Goal: Task Accomplishment & Management: Complete application form

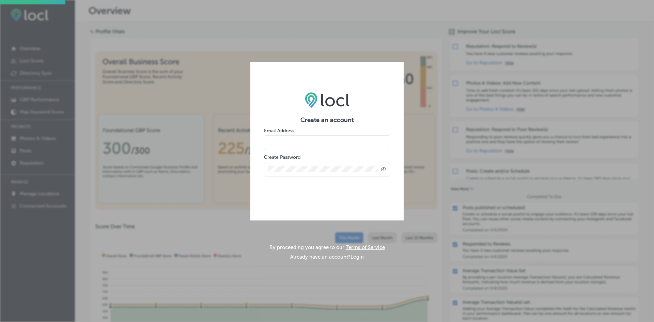
click at [311, 146] on input "email" at bounding box center [327, 142] width 126 height 15
type input "leigh@liftone.com"
click at [384, 168] on icon "Toggle password visibility" at bounding box center [383, 169] width 5 height 4
click at [337, 197] on div "Create an account Email Address leigh@liftone.com Create Password" at bounding box center [326, 140] width 153 height 125
click at [383, 168] on icon "Toggle password visibility" at bounding box center [383, 168] width 5 height 5
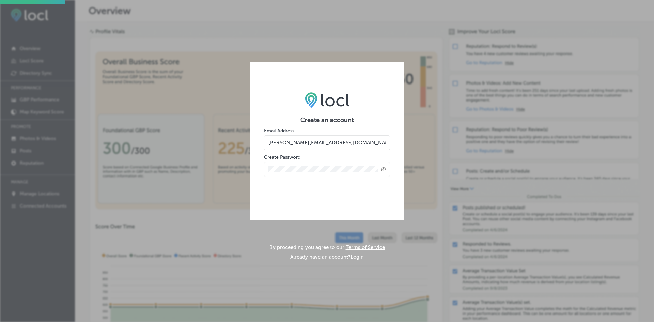
click at [307, 195] on div "Create an account Email Address leigh@liftone.com Create Password Created with …" at bounding box center [326, 140] width 153 height 125
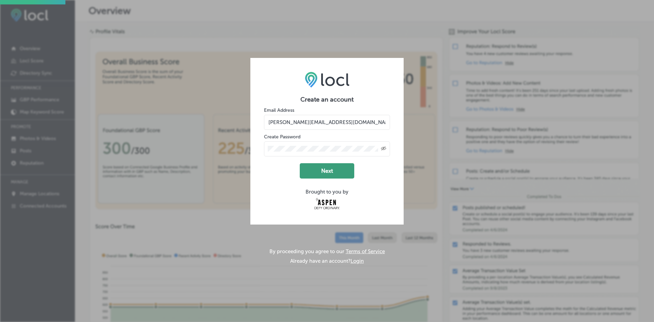
click at [335, 172] on button "Next" at bounding box center [327, 170] width 55 height 15
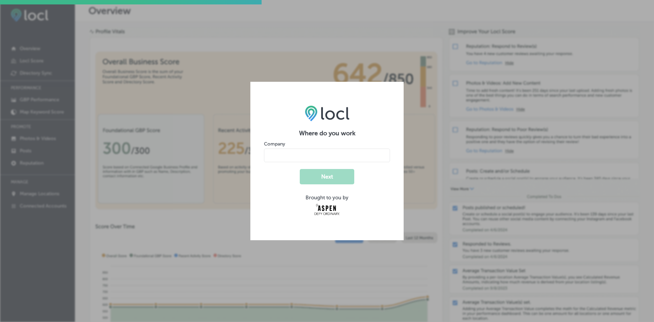
click at [318, 156] on input "name" at bounding box center [327, 156] width 126 height 14
type input "Lift One Condominiums"
click at [321, 182] on button "Next" at bounding box center [327, 176] width 55 height 15
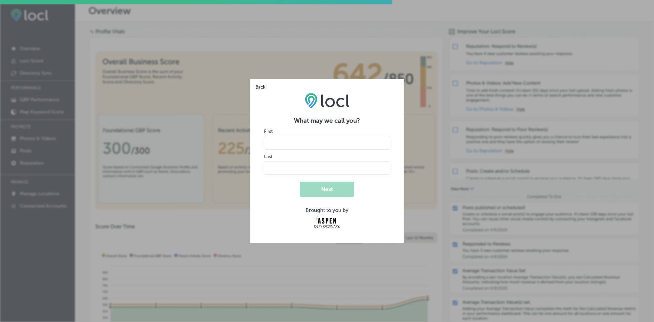
click at [284, 141] on input "name" at bounding box center [327, 143] width 126 height 14
type input "Leigh"
click at [286, 168] on input "name" at bounding box center [327, 168] width 126 height 14
type input "Ethridge"
click at [265, 208] on div "Brought to you by" at bounding box center [327, 210] width 126 height 6
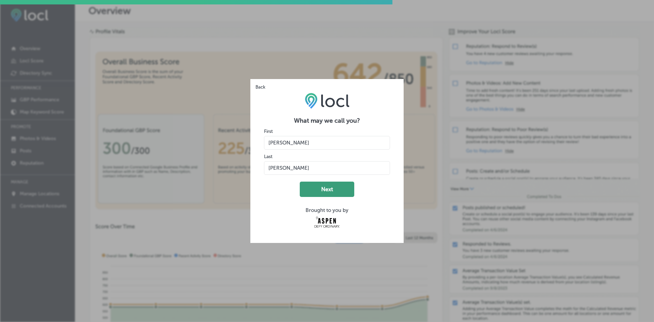
click at [319, 190] on button "Next" at bounding box center [327, 189] width 55 height 15
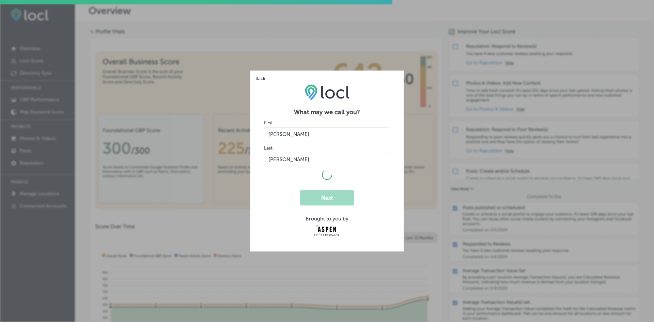
select select "US"
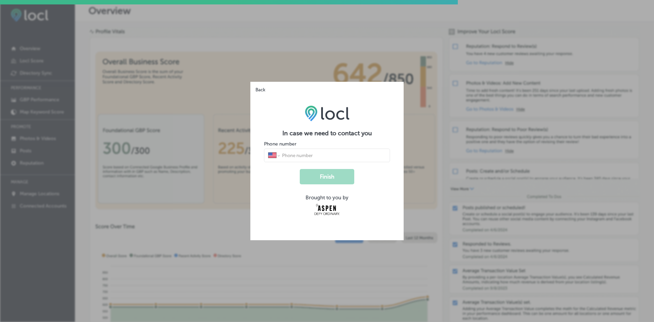
click at [311, 155] on input "tel" at bounding box center [333, 155] width 105 height 6
type input "1 (970) 925-1670"
click at [325, 177] on button "Finish" at bounding box center [327, 176] width 55 height 15
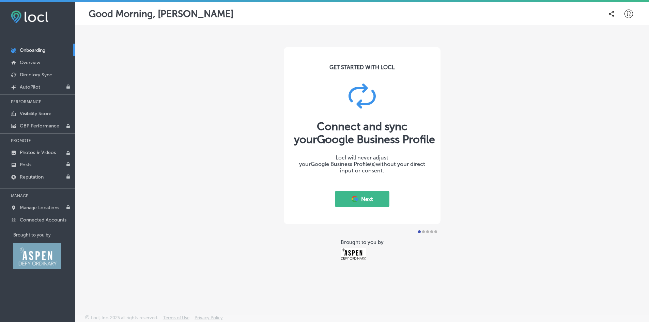
click at [368, 199] on button "Next" at bounding box center [362, 199] width 55 height 16
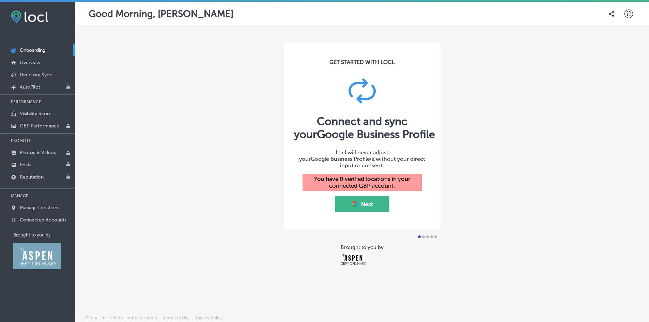
click at [365, 201] on button "Next" at bounding box center [362, 204] width 55 height 16
click at [36, 48] on p "Onboarding" at bounding box center [33, 50] width 26 height 6
click at [32, 63] on p "Overview" at bounding box center [30, 63] width 20 height 6
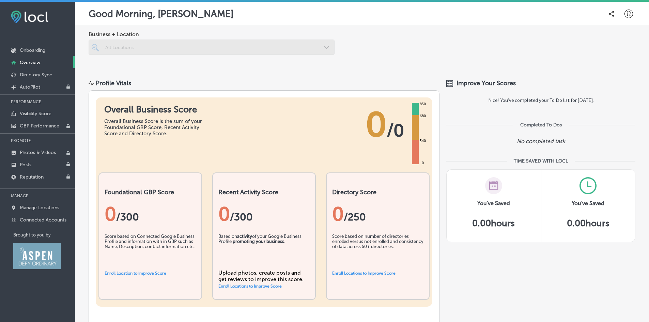
scroll to position [34, 0]
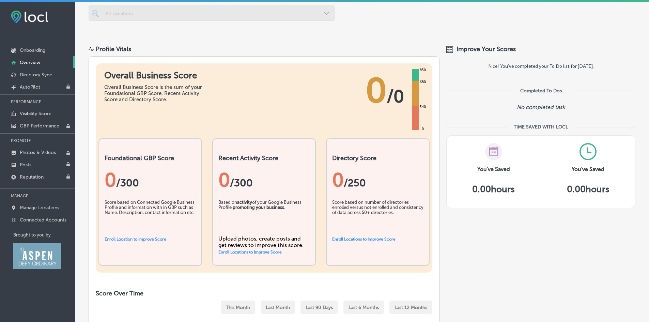
click at [129, 239] on link "Enroll Location to Improve Score" at bounding box center [136, 239] width 62 height 5
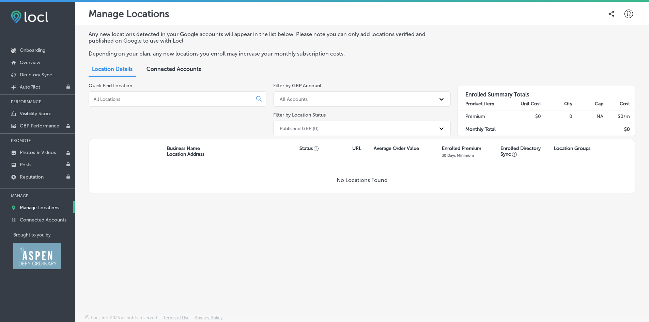
click at [439, 99] on icon at bounding box center [441, 99] width 7 height 7
click at [117, 96] on input at bounding box center [172, 99] width 158 height 6
type input "131 East Durant Ave Aspen Co 81611"
click at [258, 98] on icon at bounding box center [259, 99] width 6 height 6
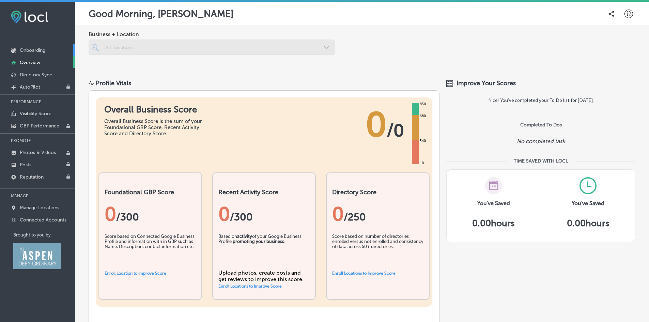
click at [29, 47] on link "Onboarding" at bounding box center [37, 50] width 75 height 12
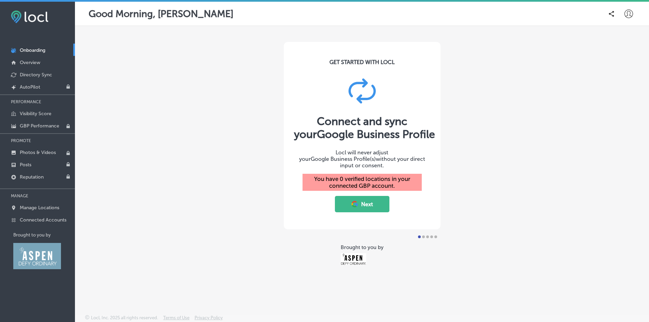
click at [358, 179] on div "You have 0 verified locations in your connected GBP account." at bounding box center [362, 182] width 119 height 17
click at [365, 199] on button "Next" at bounding box center [362, 204] width 55 height 16
click at [48, 77] on p "Directory Sync" at bounding box center [36, 75] width 32 height 6
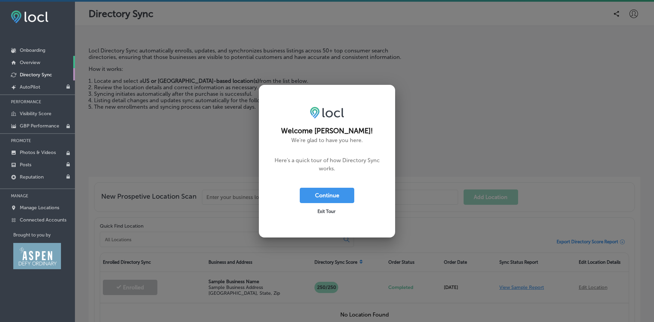
click at [34, 60] on p "Overview" at bounding box center [30, 63] width 20 height 6
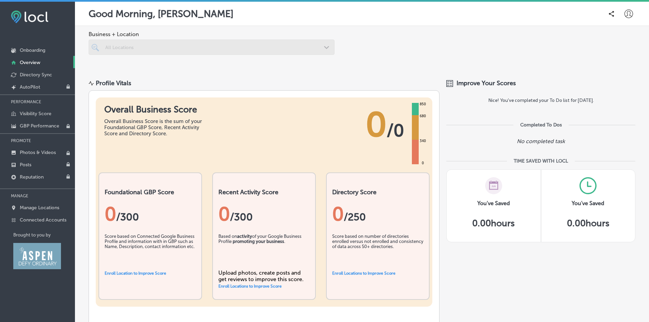
click at [149, 50] on div at bounding box center [212, 47] width 246 height 15
click at [324, 45] on div at bounding box center [212, 47] width 246 height 15
click at [94, 46] on div at bounding box center [212, 47] width 246 height 15
click at [108, 51] on div at bounding box center [212, 47] width 246 height 15
click at [323, 47] on div at bounding box center [212, 47] width 246 height 15
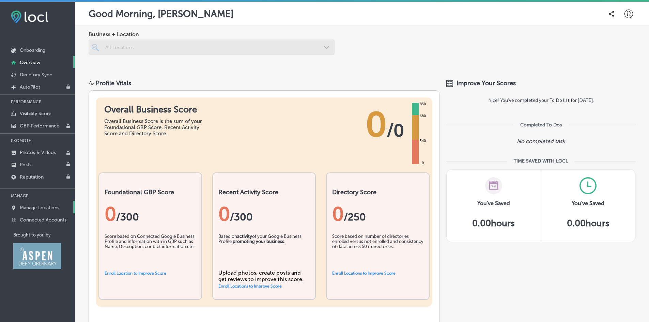
click at [43, 205] on p "Manage Locations" at bounding box center [40, 208] width 40 height 6
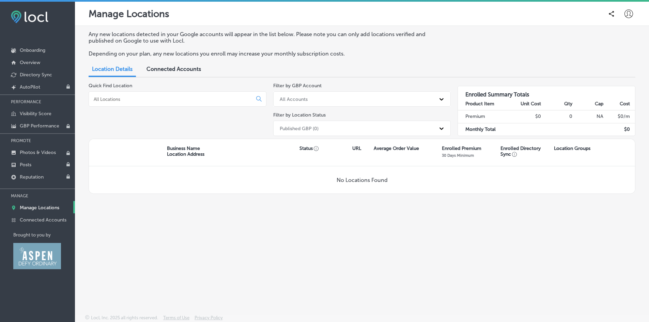
click at [360, 181] on p "No Locations Found" at bounding box center [362, 180] width 51 height 6
click at [259, 98] on icon at bounding box center [259, 99] width 6 height 6
click at [147, 99] on input at bounding box center [172, 99] width 158 height 6
type input "Lift One Condominiums"
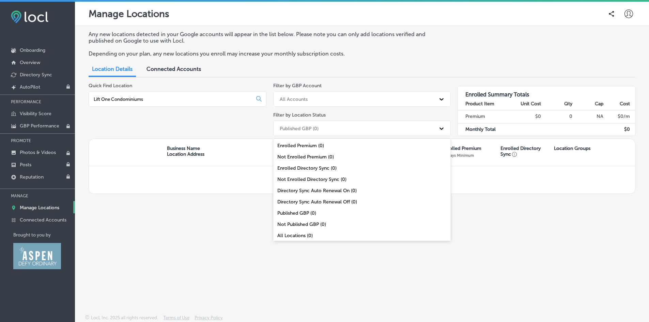
click at [442, 127] on icon at bounding box center [441, 128] width 7 height 7
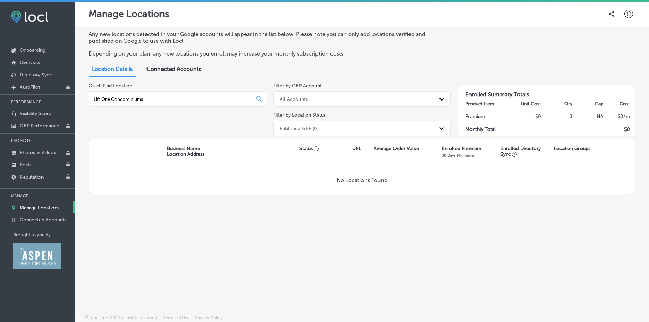
click at [440, 127] on icon at bounding box center [442, 128] width 4 height 2
click at [442, 98] on icon at bounding box center [441, 99] width 7 height 7
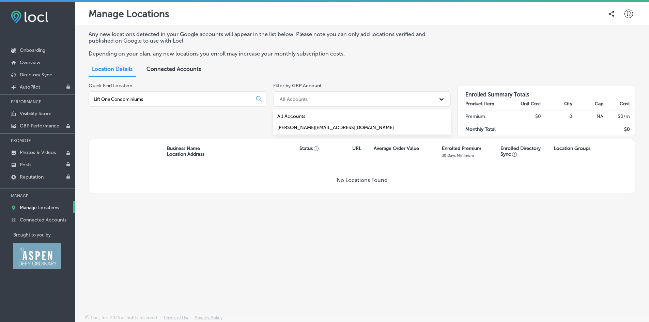
click at [442, 98] on icon at bounding box center [441, 99] width 7 height 7
click at [288, 127] on div "leigh@liftone.com" at bounding box center [362, 127] width 178 height 11
click at [355, 180] on p "No Locations Found" at bounding box center [362, 180] width 51 height 6
click at [30, 49] on p "Onboarding" at bounding box center [33, 50] width 26 height 6
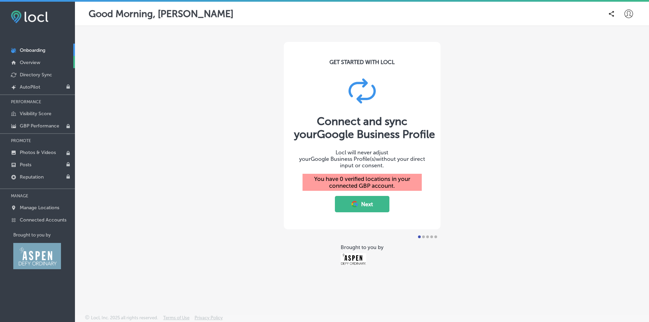
click at [34, 62] on p "Overview" at bounding box center [30, 63] width 20 height 6
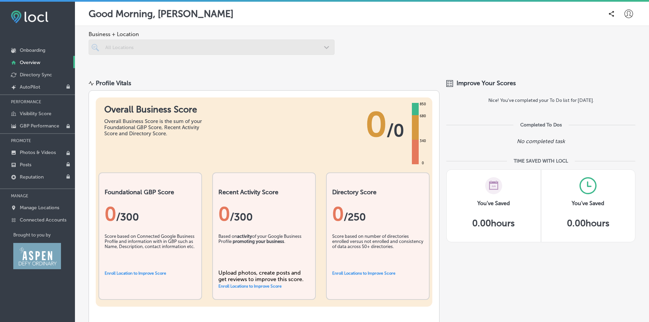
click at [625, 13] on icon at bounding box center [629, 14] width 9 height 9
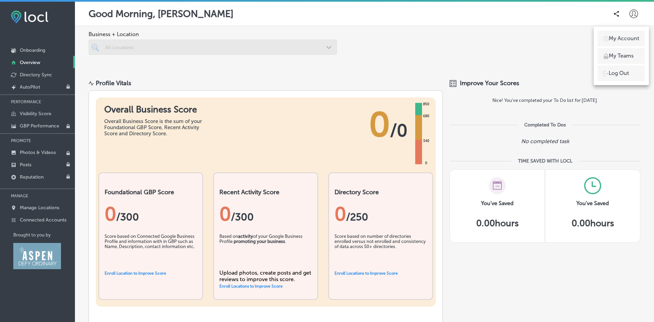
click at [622, 34] on p "My Account" at bounding box center [624, 38] width 31 height 8
select select "US"
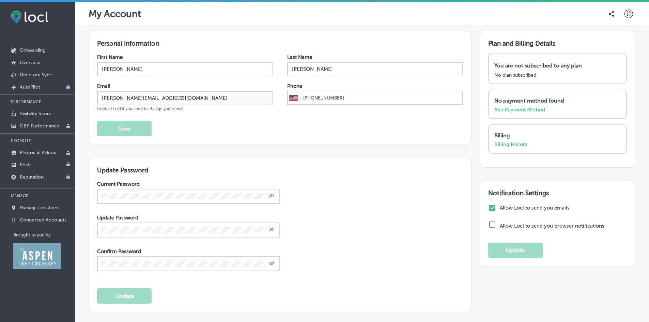
click at [626, 14] on icon at bounding box center [629, 14] width 9 height 9
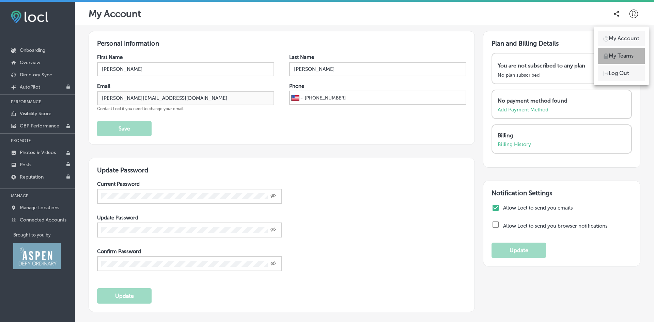
click at [621, 56] on p "My Teams" at bounding box center [621, 56] width 25 height 8
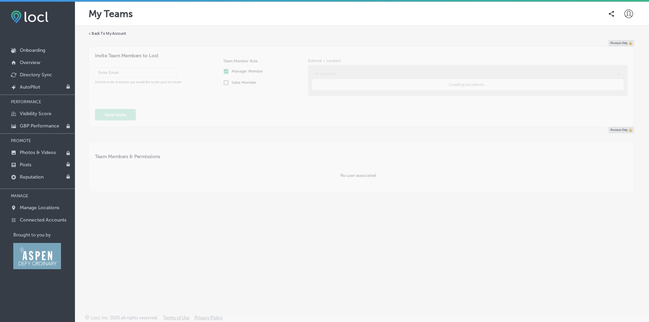
click at [631, 14] on icon at bounding box center [629, 14] width 9 height 9
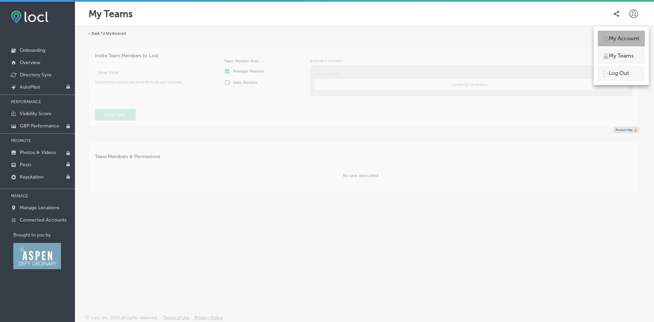
click at [622, 39] on p "My Account" at bounding box center [624, 38] width 31 height 8
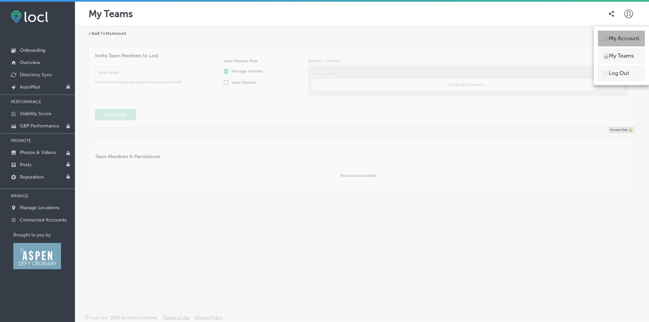
select select "US"
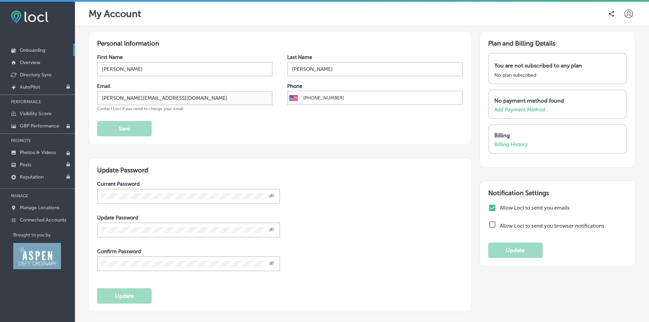
click at [36, 50] on p "Onboarding" at bounding box center [33, 50] width 26 height 6
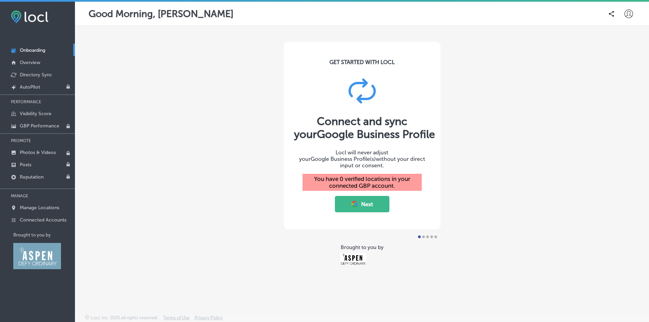
click at [356, 179] on div "You have 0 verified locations in your connected GBP account." at bounding box center [362, 182] width 119 height 17
click at [363, 199] on button "Next" at bounding box center [362, 204] width 55 height 16
click at [360, 196] on button "Next" at bounding box center [362, 204] width 55 height 16
click at [33, 57] on link "Overview" at bounding box center [37, 62] width 75 height 12
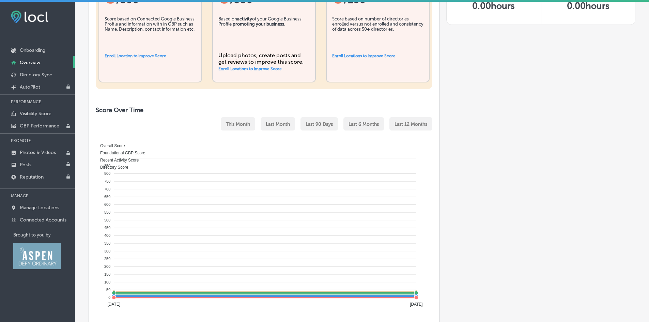
scroll to position [136, 0]
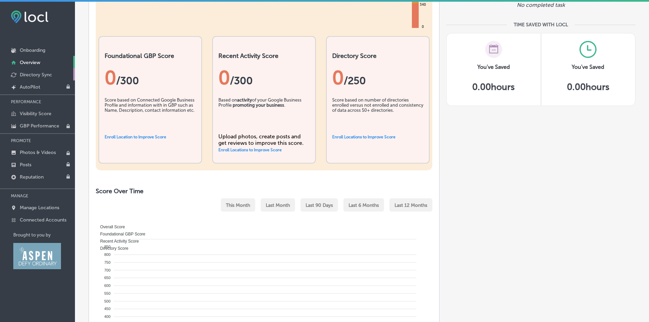
click at [45, 74] on p "Directory Sync" at bounding box center [36, 75] width 32 height 6
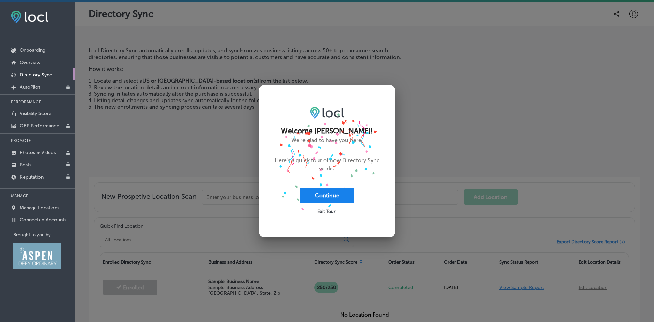
click at [336, 198] on button "Continue" at bounding box center [327, 195] width 55 height 15
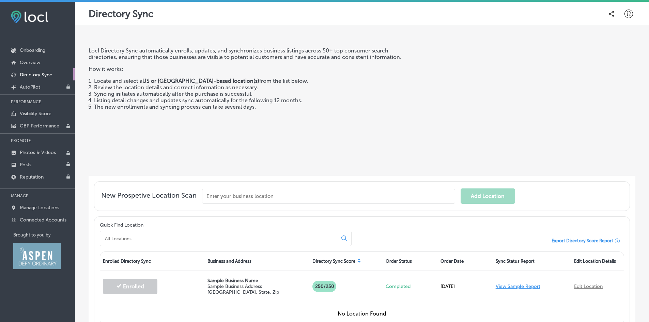
click at [255, 198] on input "text" at bounding box center [328, 196] width 253 height 15
drag, startPoint x: 252, startPoint y: 196, endPoint x: 193, endPoint y: 190, distance: 58.9
click at [193, 190] on div "New Prospetive Location Scan [GEOGRAPHIC_DATA][PERSON_NAME] Cannot find busines…" at bounding box center [362, 195] width 522 height 15
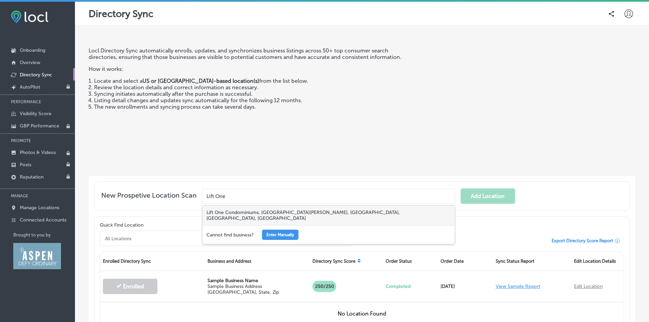
click at [249, 209] on div "Lift One Condominiums, [GEOGRAPHIC_DATA][PERSON_NAME], [GEOGRAPHIC_DATA], [GEOG…" at bounding box center [328, 215] width 253 height 20
type input "Lift One Condominiums, [GEOGRAPHIC_DATA][PERSON_NAME], [GEOGRAPHIC_DATA], [GEOG…"
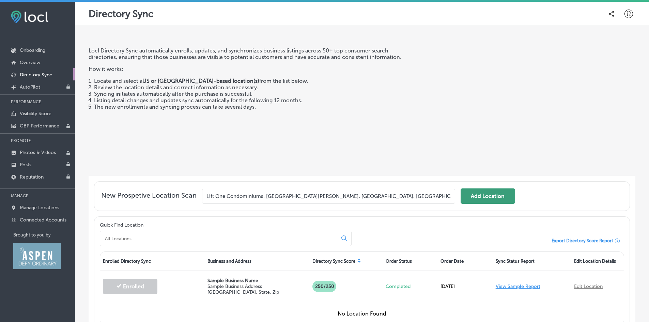
click at [490, 193] on button "Add Location" at bounding box center [488, 195] width 55 height 15
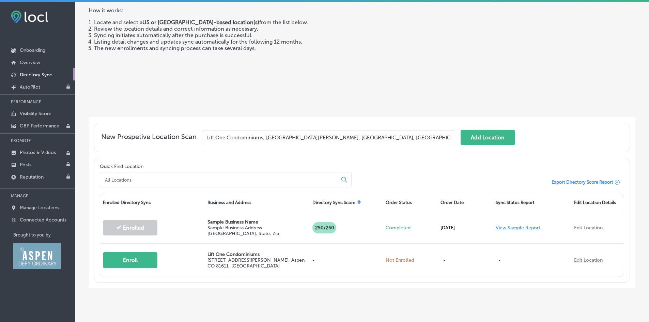
scroll to position [68, 0]
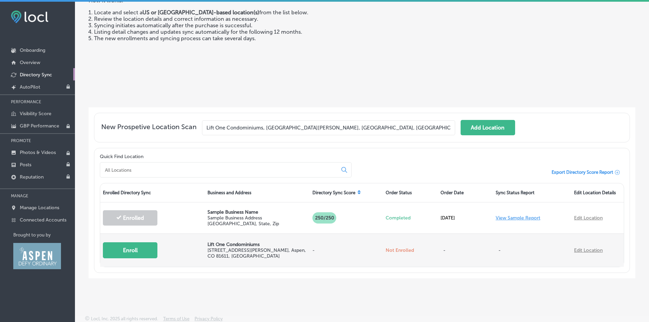
click at [146, 251] on button "Enroll" at bounding box center [130, 250] width 55 height 16
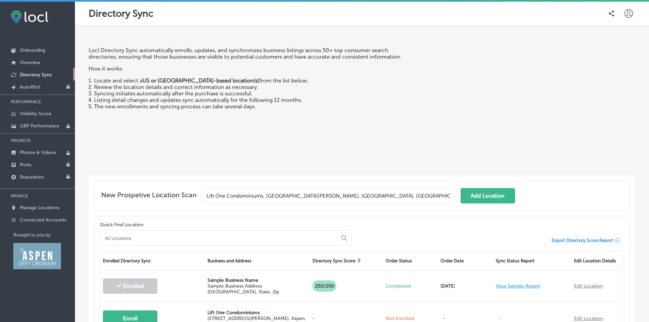
scroll to position [0, 0]
click at [39, 175] on p "Reputation" at bounding box center [32, 177] width 24 height 6
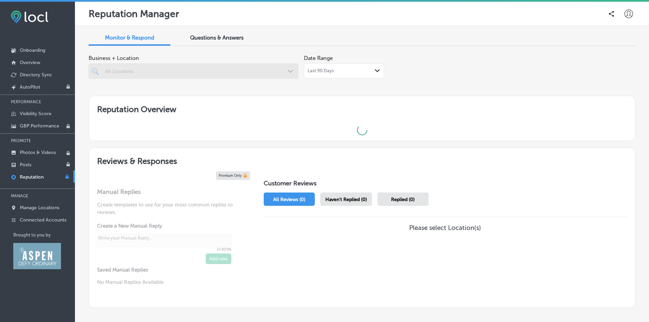
type textarea "x"
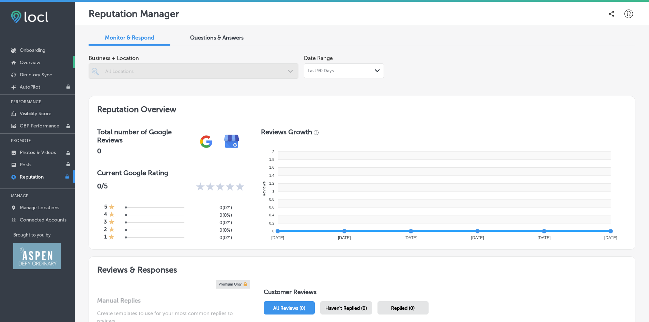
click at [28, 61] on p "Overview" at bounding box center [30, 63] width 20 height 6
